Goal: Find specific page/section: Find specific page/section

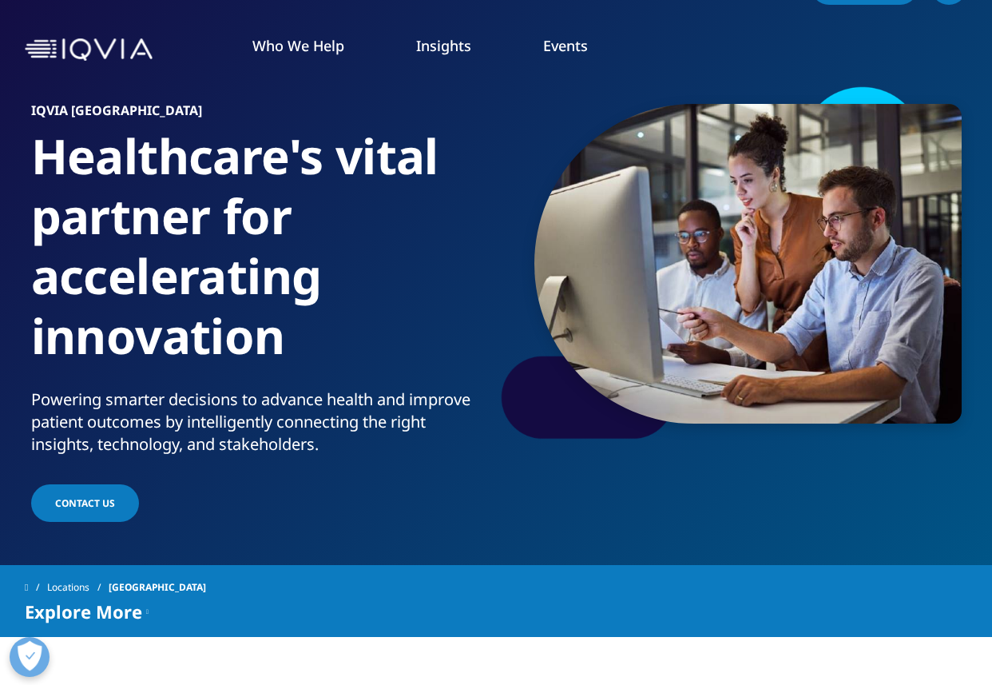
scroll to position [194, 0]
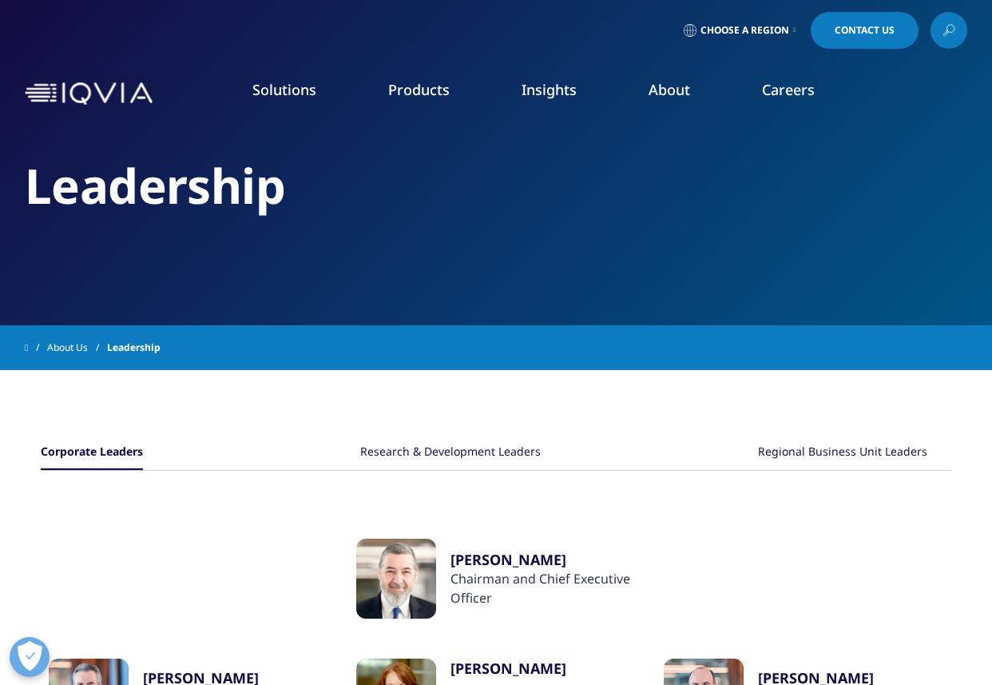
click at [309, 397] on link "Executive Team" at bounding box center [387, 397] width 242 height 18
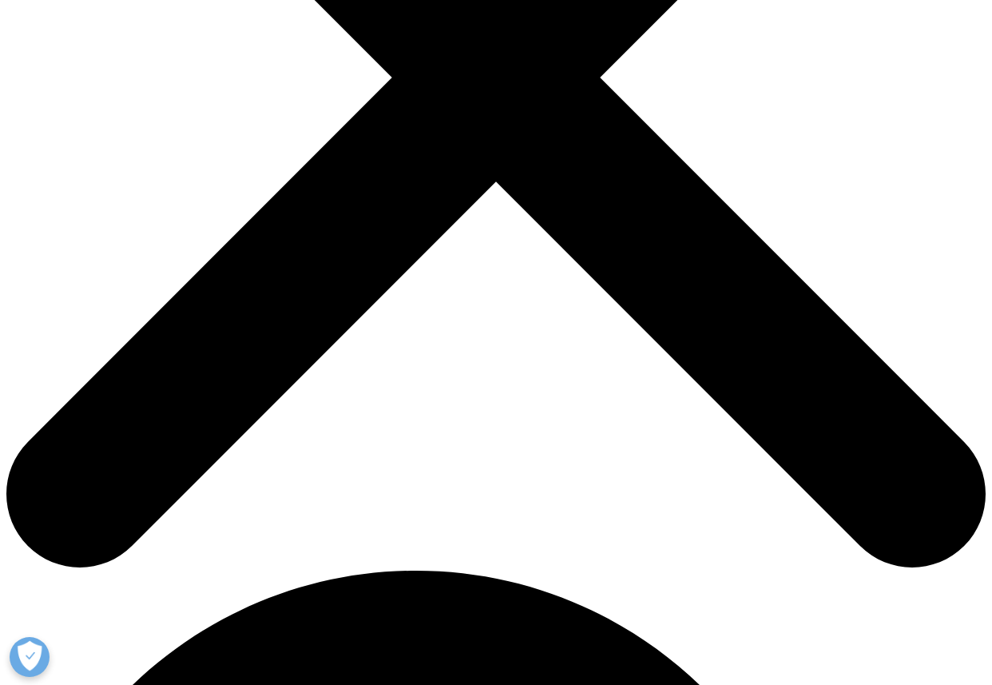
scroll to position [440, 0]
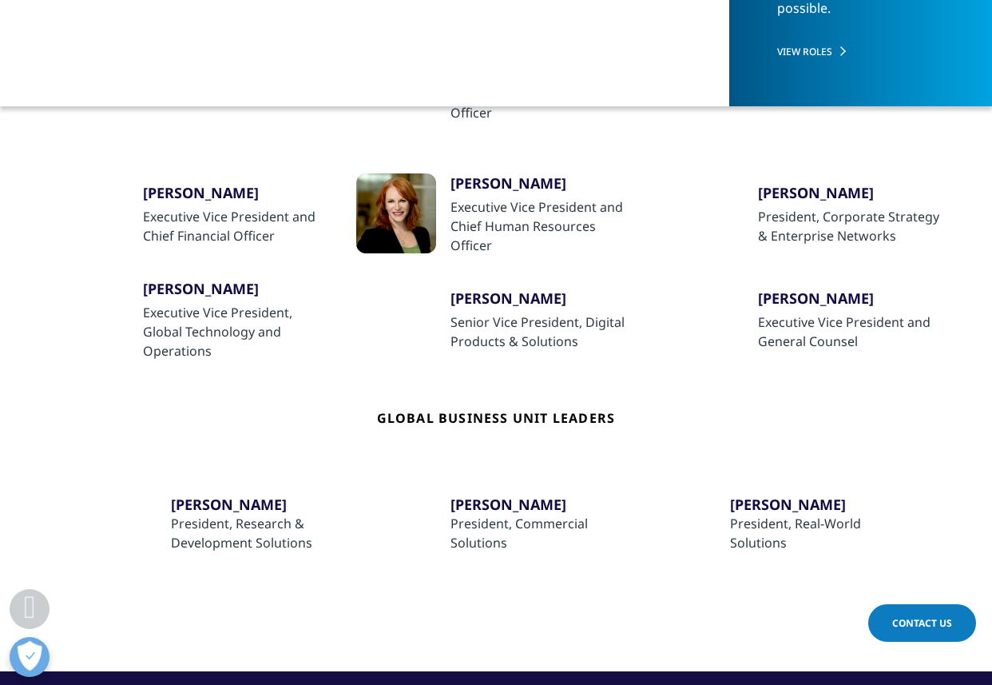
click at [28, 24] on span at bounding box center [26, 22] width 3 height 11
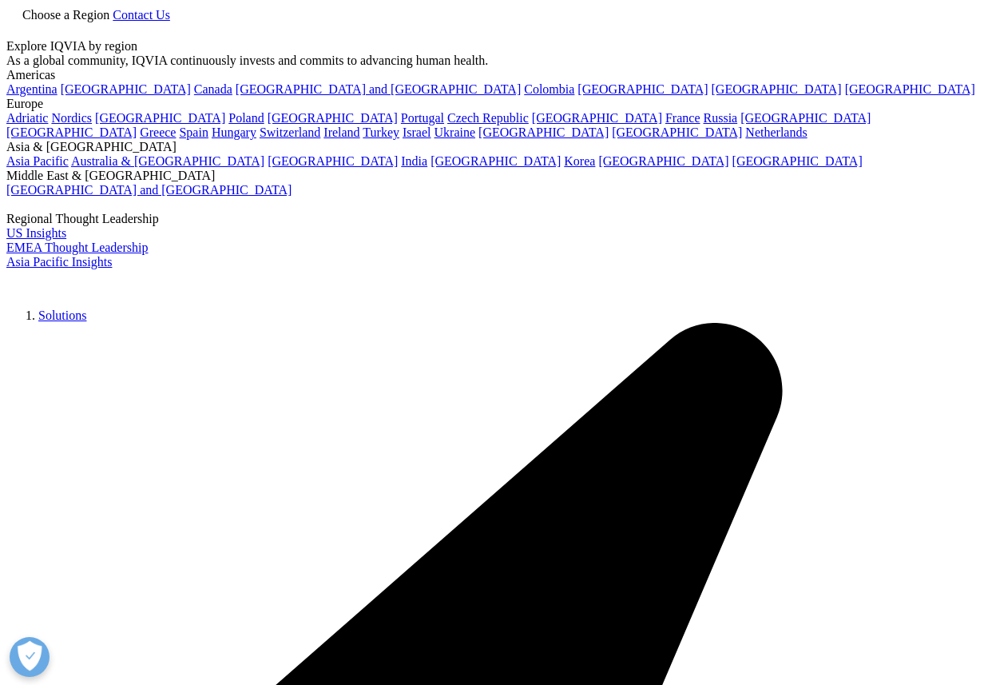
scroll to position [137, 0]
